Goal: Obtain resource: Download file/media

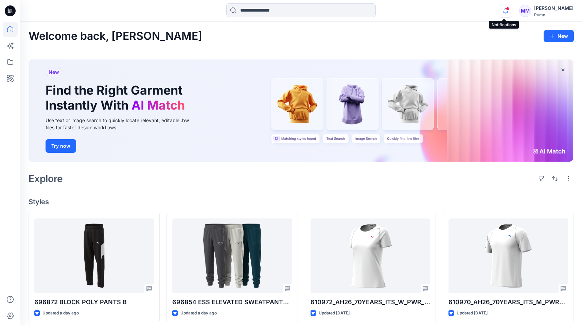
click at [503, 11] on icon "button" at bounding box center [505, 11] width 13 height 14
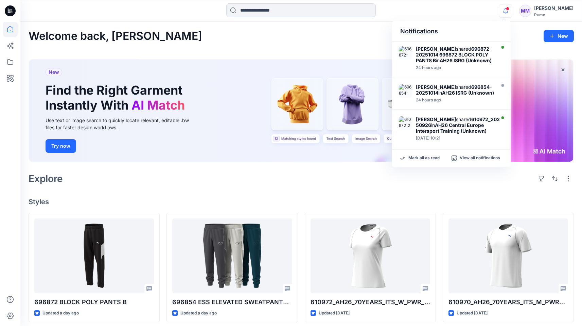
click at [507, 10] on span at bounding box center [507, 9] width 3 height 4
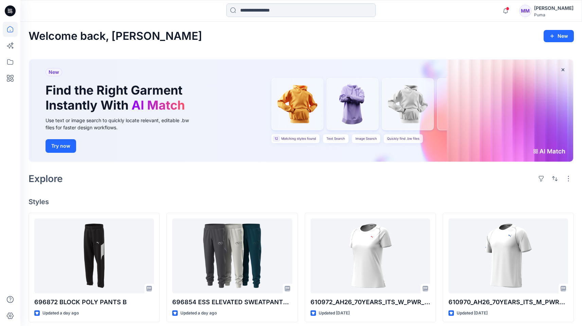
click at [300, 11] on input at bounding box center [301, 10] width 150 height 14
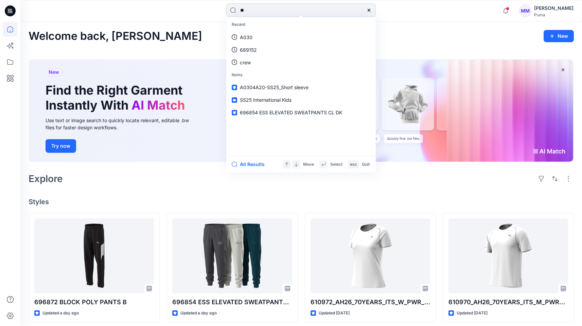
type input "***"
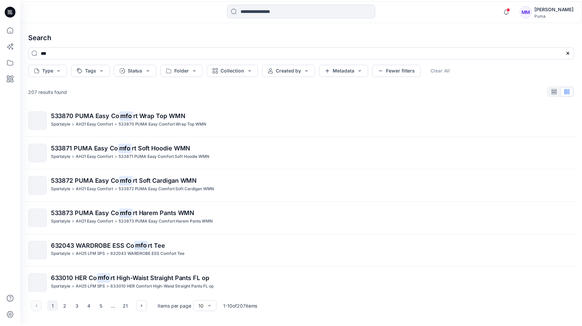
scroll to position [139, 0]
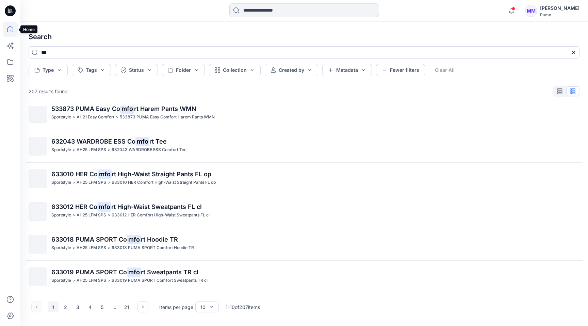
click at [13, 28] on icon at bounding box center [10, 29] width 15 height 15
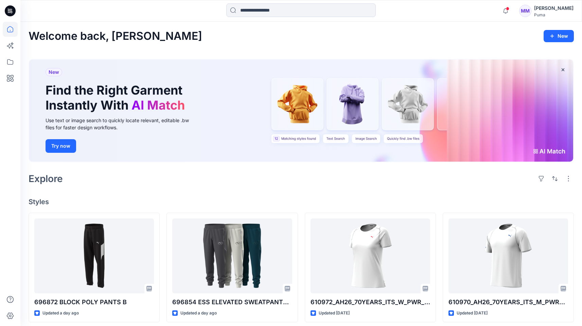
click at [11, 13] on icon at bounding box center [10, 10] width 11 height 11
click at [10, 66] on icon at bounding box center [10, 61] width 15 height 15
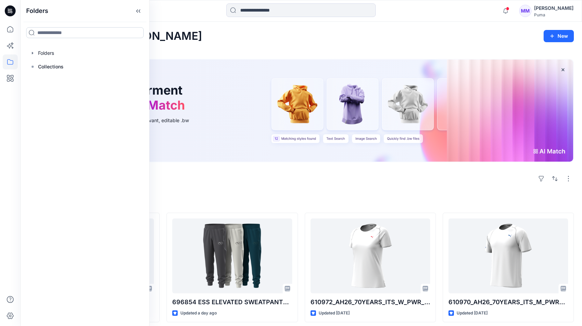
click at [54, 32] on input at bounding box center [85, 32] width 118 height 11
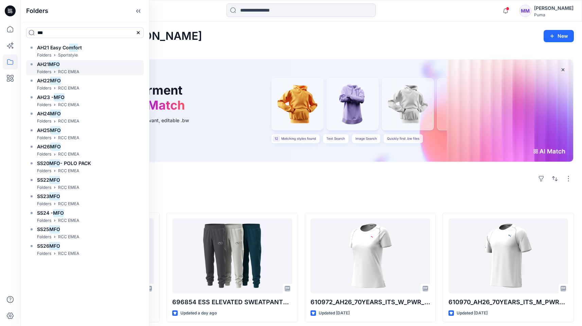
type input "***"
click at [56, 64] on mark "MFO" at bounding box center [54, 63] width 11 height 9
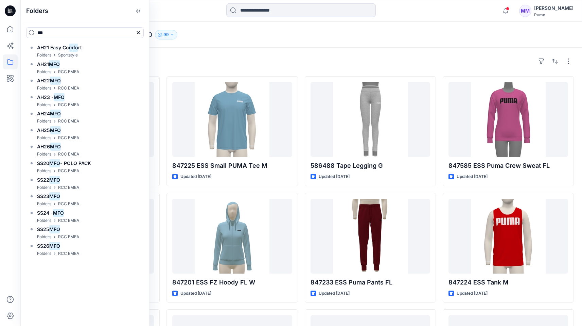
click at [219, 33] on div "Folders RCC EMEA AH21 MFO 99" at bounding box center [275, 35] width 493 height 10
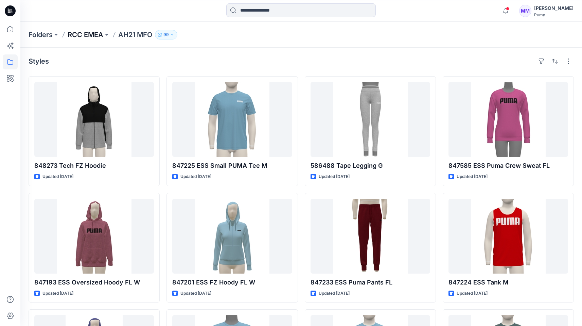
click at [91, 35] on p "RCC EMEA" at bounding box center [86, 35] width 36 height 10
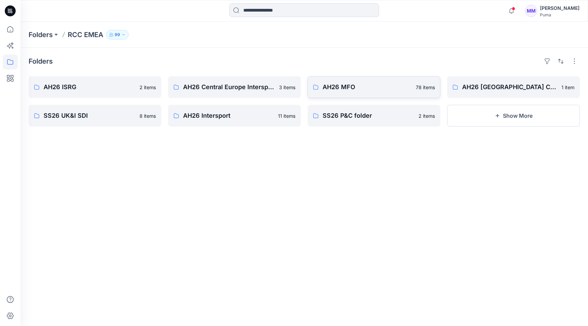
click at [362, 85] on p "AH26 MFO" at bounding box center [366, 87] width 89 height 10
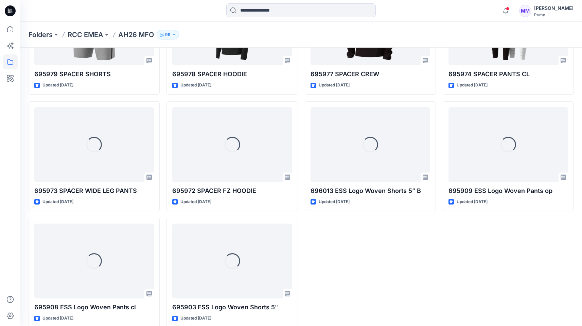
scroll to position [2081, 0]
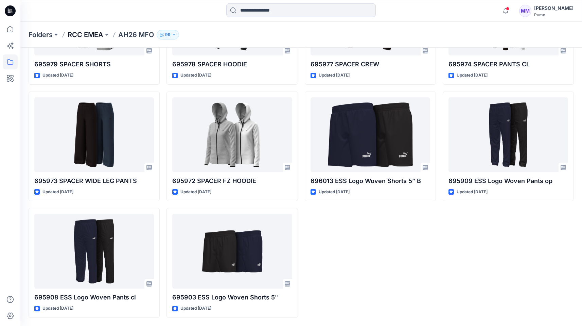
click at [96, 34] on p "RCC EMEA" at bounding box center [86, 35] width 36 height 10
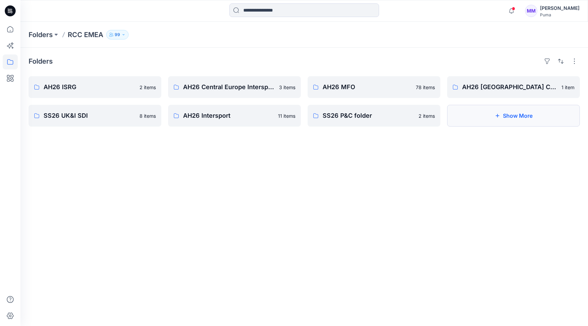
click at [513, 125] on button "Show More" at bounding box center [513, 116] width 133 height 22
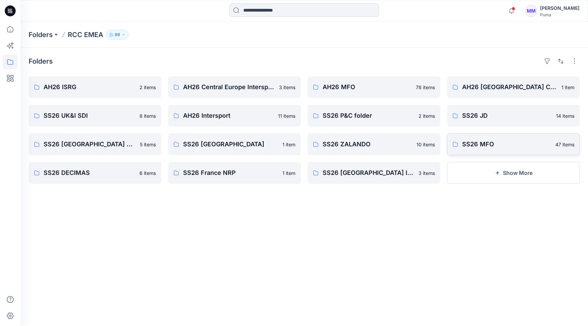
click at [498, 152] on link "SS26 MFO 47 items" at bounding box center [513, 144] width 133 height 22
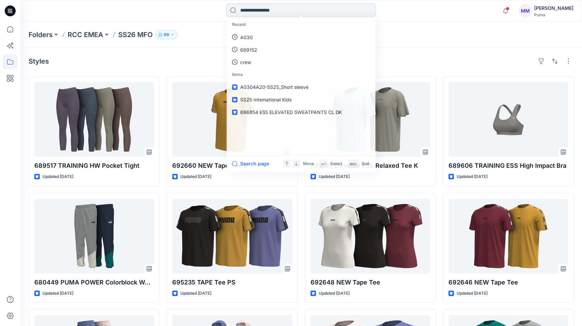
click at [287, 13] on input at bounding box center [301, 10] width 150 height 14
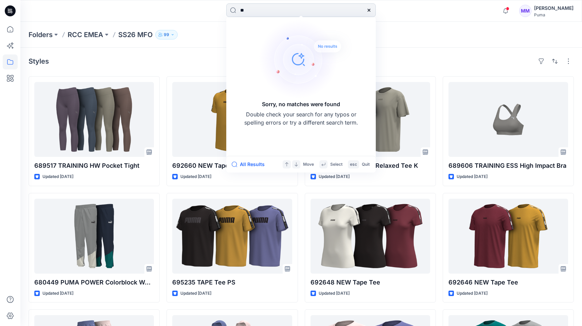
type input "*"
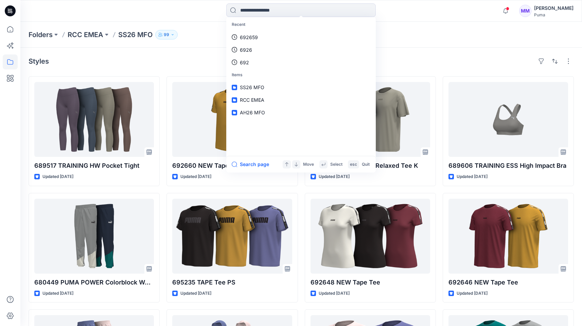
click at [193, 22] on div "Folders RCC EMEA SS26 MFO 99" at bounding box center [301, 35] width 562 height 26
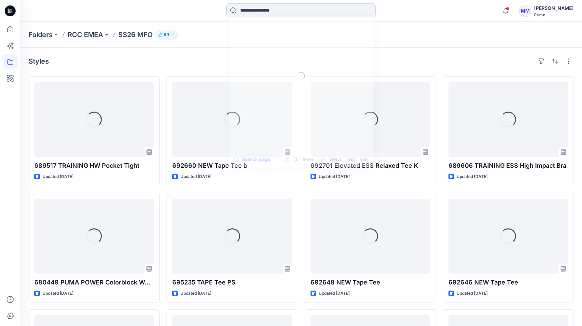
click at [266, 10] on input at bounding box center [301, 10] width 150 height 14
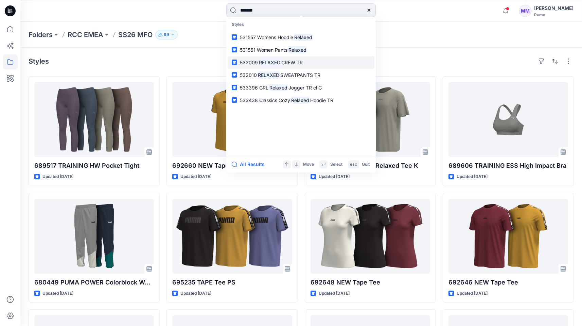
type input "*******"
click at [274, 59] on mark "RELAXED" at bounding box center [269, 62] width 23 height 8
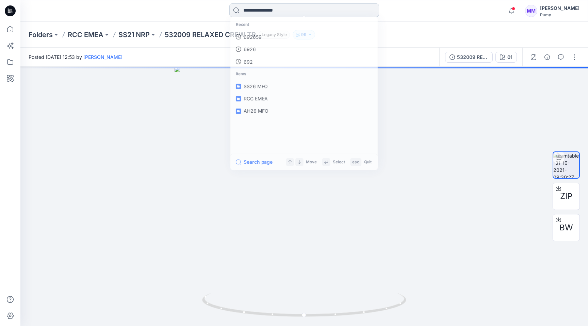
click at [285, 7] on input at bounding box center [304, 10] width 150 height 14
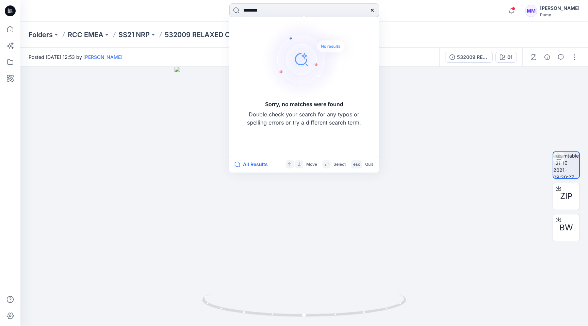
type input "*******"
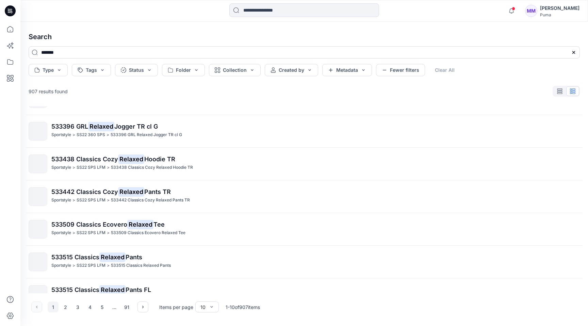
scroll to position [139, 0]
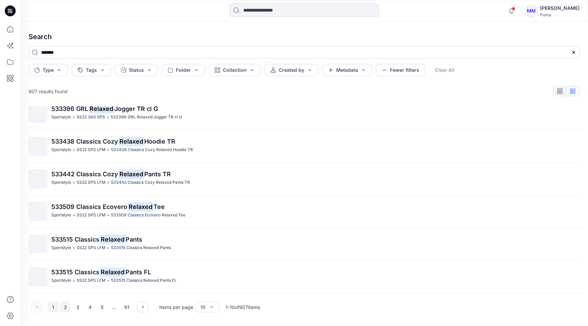
click at [68, 309] on button "2" at bounding box center [65, 306] width 11 height 11
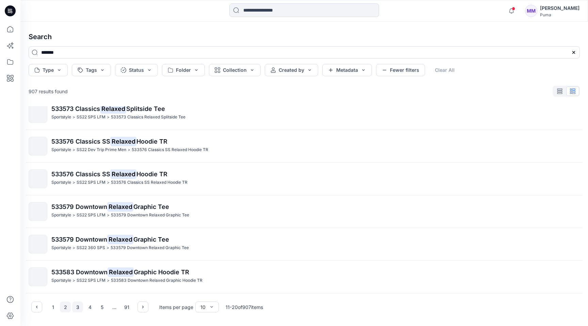
click at [78, 308] on button "3" at bounding box center [77, 306] width 11 height 11
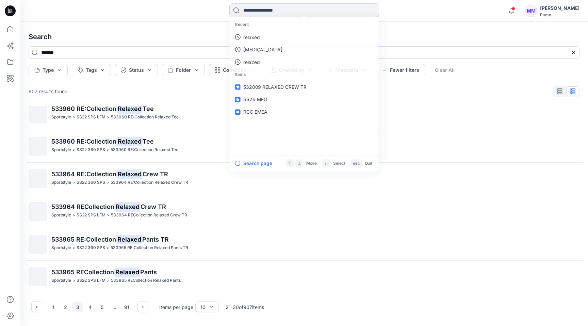
click at [285, 13] on input at bounding box center [304, 10] width 150 height 14
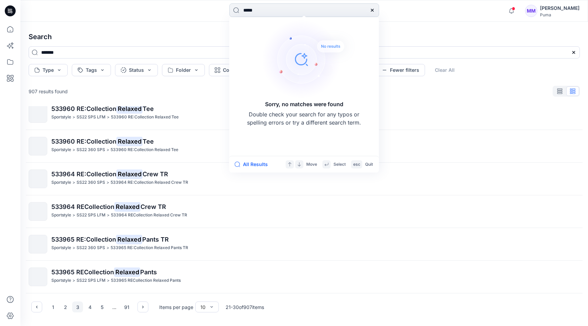
click at [271, 9] on input "*****" at bounding box center [304, 10] width 150 height 14
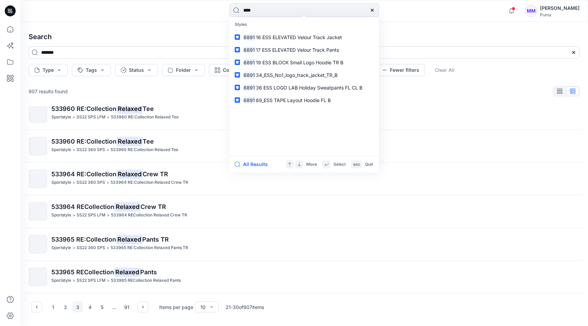
type input "****"
click at [373, 9] on icon at bounding box center [371, 9] width 5 height 5
click at [299, 11] on input at bounding box center [304, 10] width 150 height 14
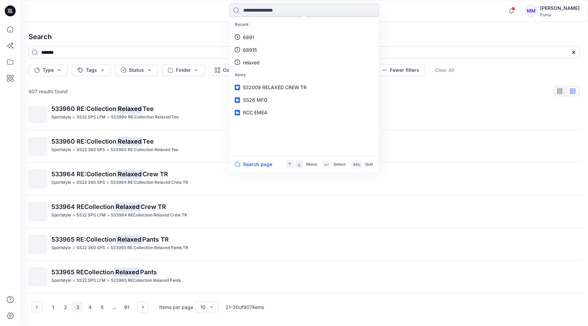
type input "*"
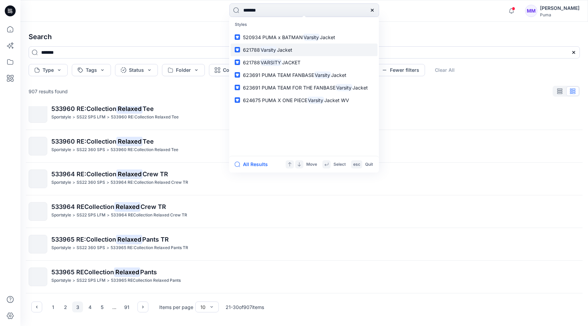
type input "*******"
click at [283, 47] on span "Jacket" at bounding box center [284, 50] width 15 height 6
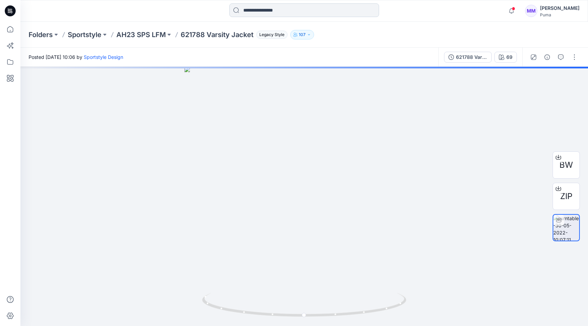
click at [295, 11] on input at bounding box center [304, 10] width 150 height 14
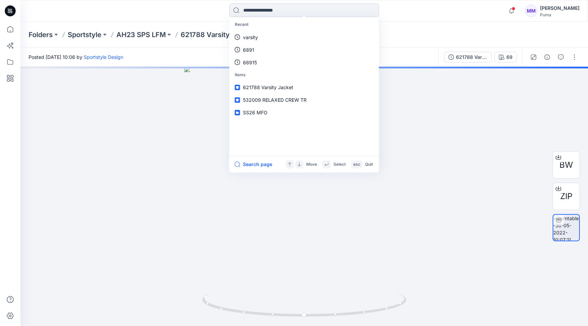
click at [231, 31] on link "varsity" at bounding box center [304, 37] width 147 height 13
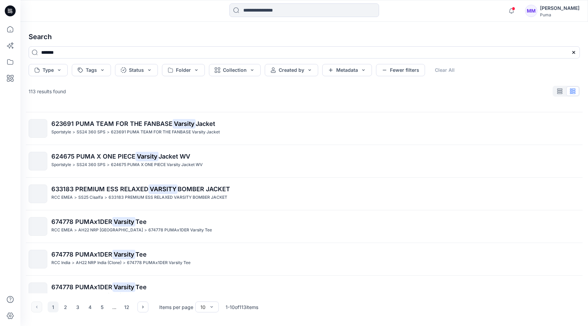
scroll to position [139, 0]
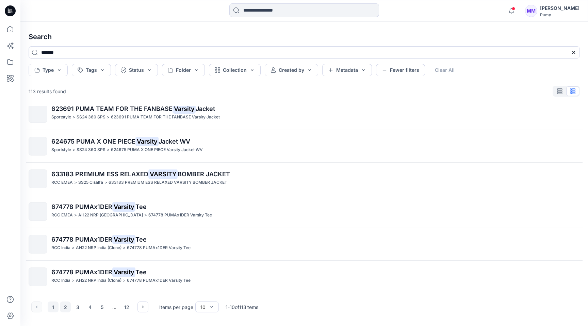
click at [67, 305] on button "2" at bounding box center [65, 306] width 11 height 11
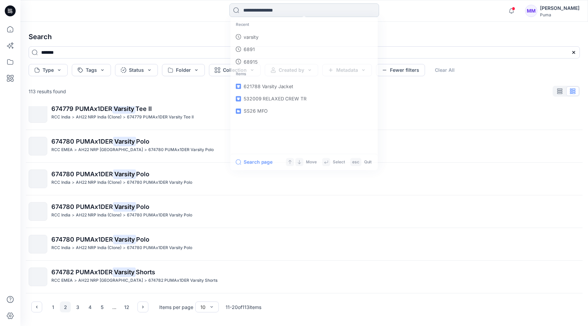
click at [280, 9] on input at bounding box center [304, 10] width 150 height 14
type input "******"
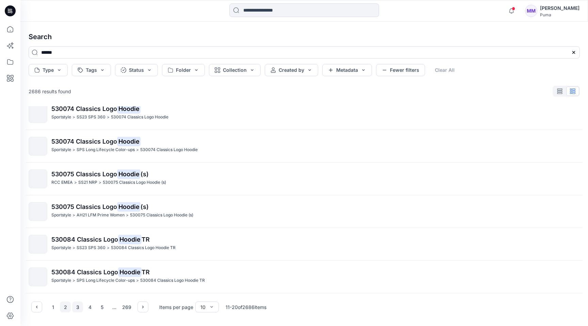
click at [76, 306] on button "3" at bounding box center [77, 306] width 11 height 11
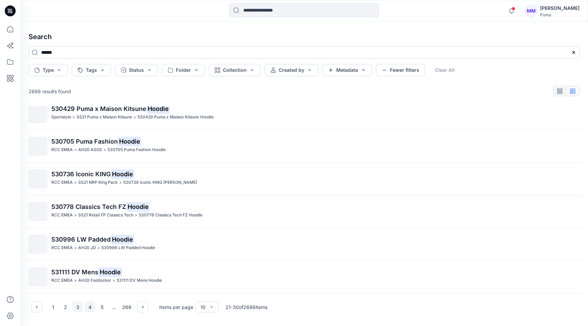
click at [92, 307] on button "4" at bounding box center [89, 306] width 11 height 11
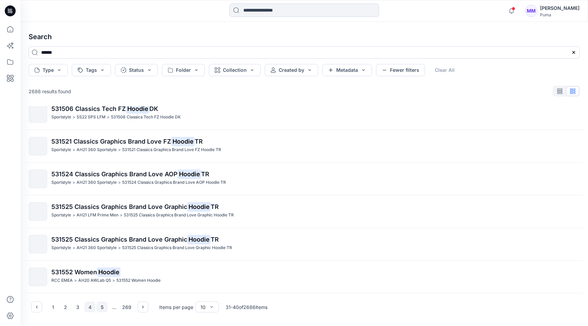
click at [100, 307] on button "5" at bounding box center [102, 306] width 11 height 11
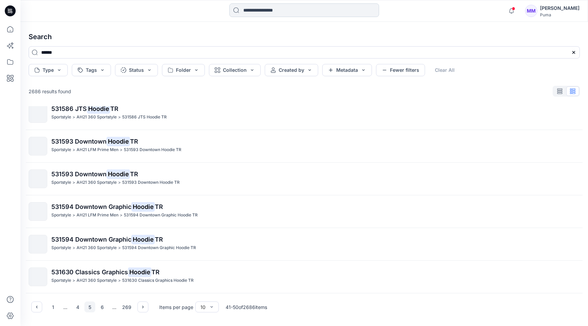
click at [259, 7] on input at bounding box center [304, 10] width 150 height 14
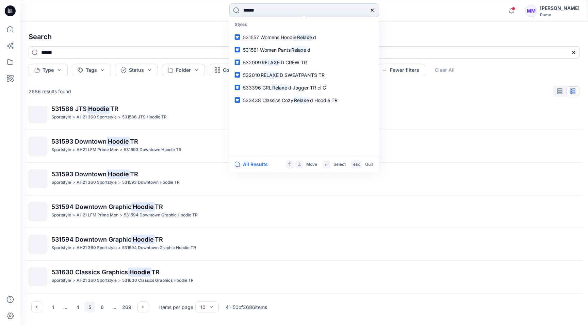
type input "*******"
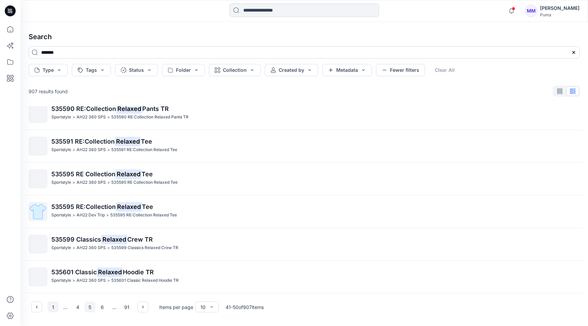
click at [54, 304] on button "1" at bounding box center [53, 306] width 11 height 11
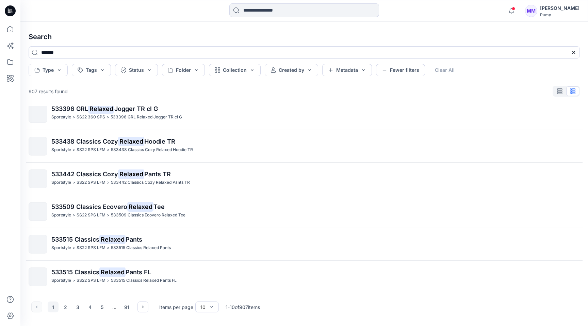
click at [99, 140] on span "533438 Classics Cozy" at bounding box center [84, 141] width 67 height 7
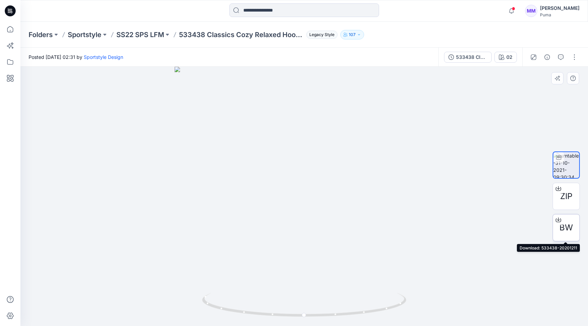
click at [563, 227] on span "BW" at bounding box center [566, 227] width 14 height 12
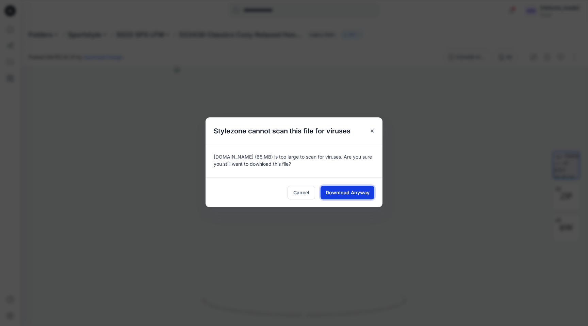
click at [357, 197] on button "Download Anyway" at bounding box center [347, 193] width 54 height 14
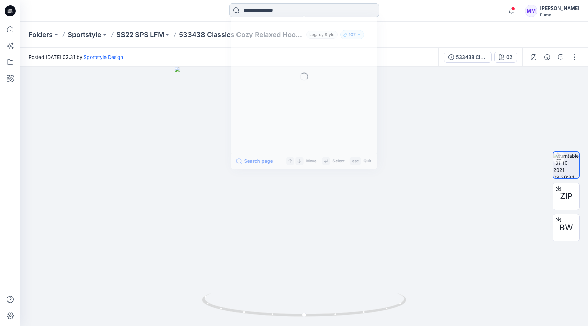
click at [277, 8] on input at bounding box center [304, 10] width 150 height 14
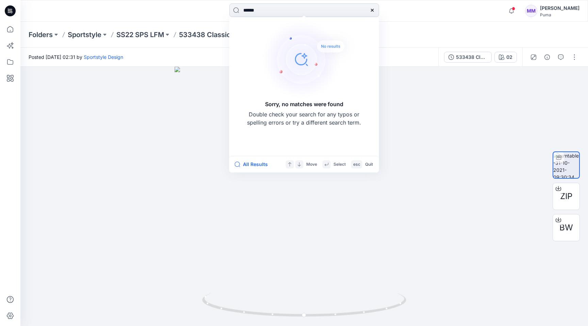
type input "*******"
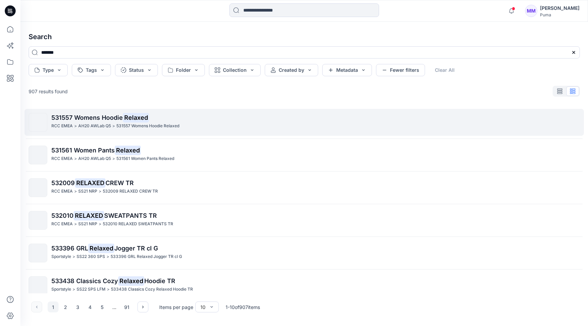
click at [113, 116] on span "531557 Womens Hoodie" at bounding box center [86, 117] width 71 height 7
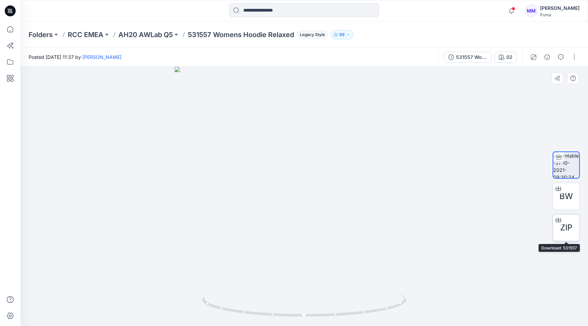
click at [564, 229] on span "ZIP" at bounding box center [566, 227] width 12 height 12
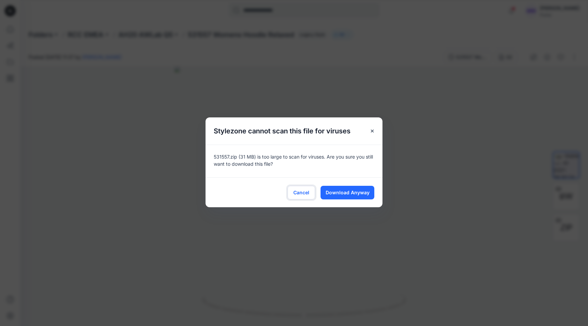
click at [292, 192] on button "Cancel" at bounding box center [301, 193] width 28 height 14
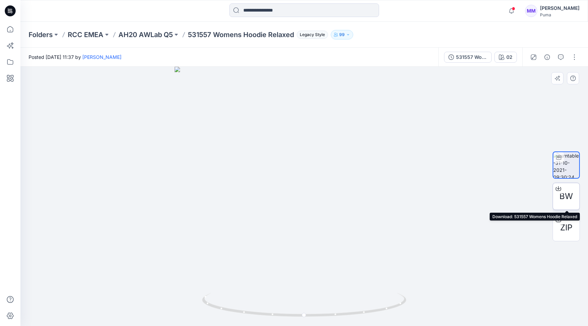
click at [557, 189] on icon at bounding box center [557, 188] width 5 height 5
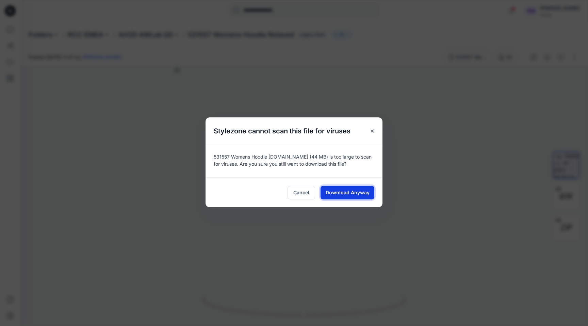
click at [350, 193] on span "Download Anyway" at bounding box center [347, 192] width 44 height 7
